Goal: Task Accomplishment & Management: Manage account settings

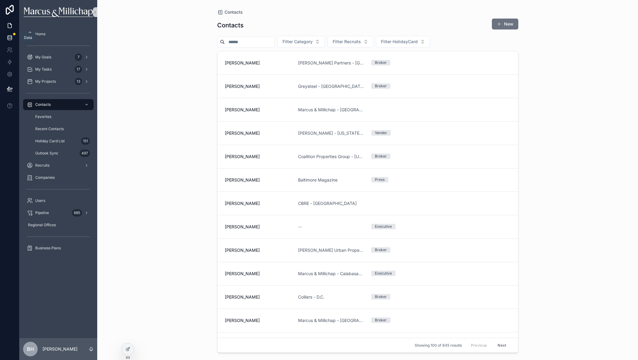
click at [8, 35] on icon at bounding box center [10, 38] width 6 height 6
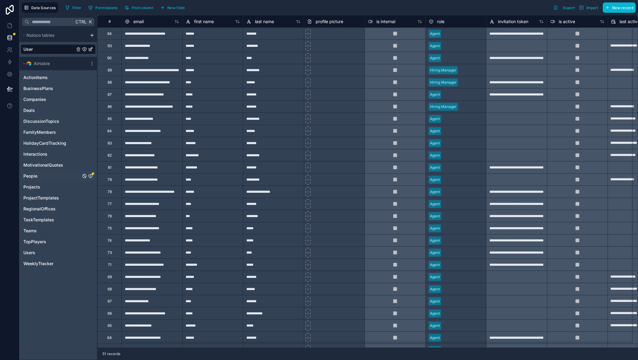
click at [91, 174] on icon "People" at bounding box center [91, 176] width 4 height 4
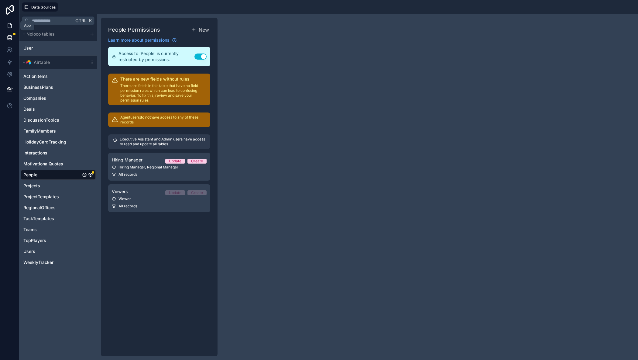
click at [7, 26] on icon at bounding box center [10, 25] width 6 height 6
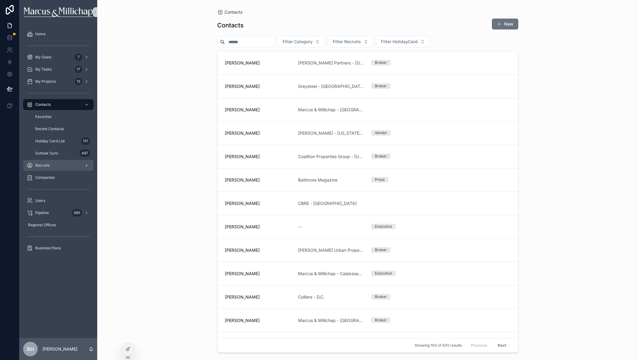
click at [45, 165] on span "Recruits" at bounding box center [42, 165] width 14 height 5
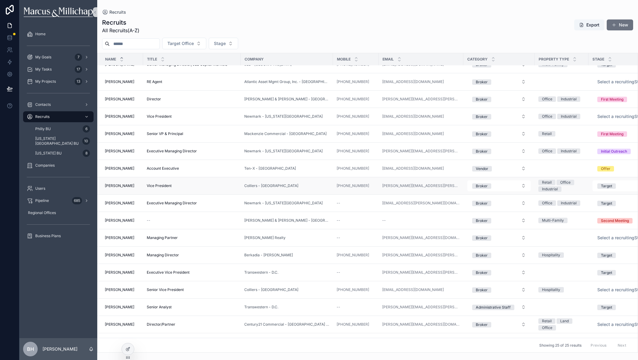
scroll to position [173, 0]
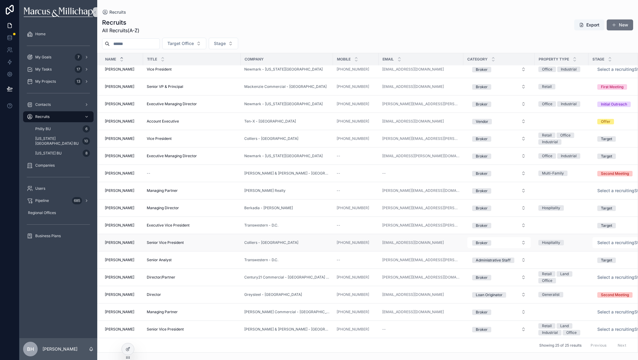
click at [133, 240] on span "[PERSON_NAME]" at bounding box center [119, 242] width 29 height 5
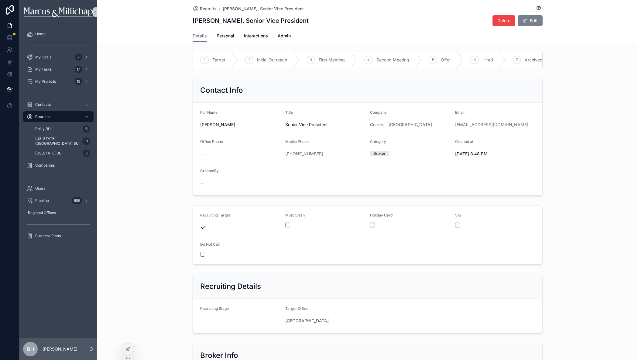
click at [527, 21] on button "Edit" at bounding box center [530, 20] width 25 height 11
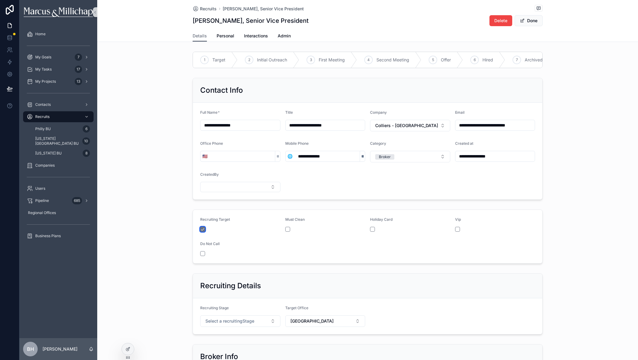
click at [202, 232] on button "scrollable content" at bounding box center [202, 229] width 5 height 5
click at [533, 21] on button "Done" at bounding box center [529, 20] width 28 height 11
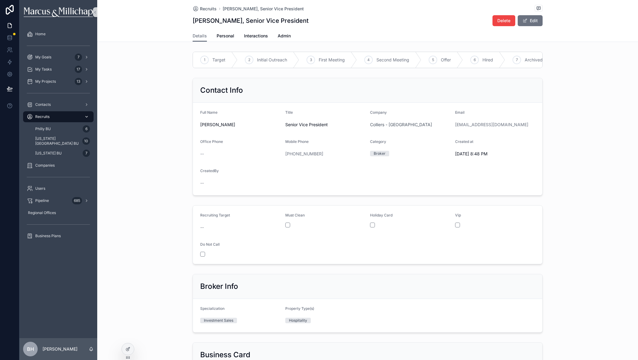
click at [48, 118] on span "Recruits" at bounding box center [42, 116] width 14 height 5
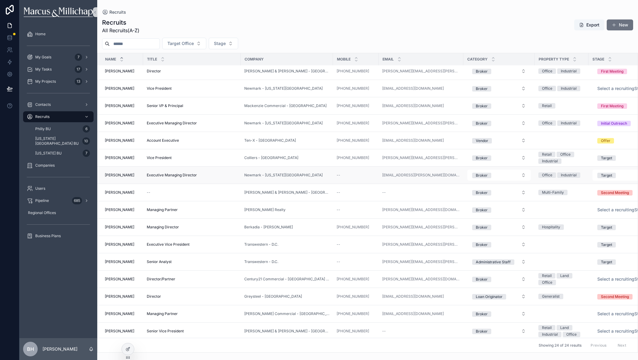
scroll to position [152, 0]
